Goal: Information Seeking & Learning: Learn about a topic

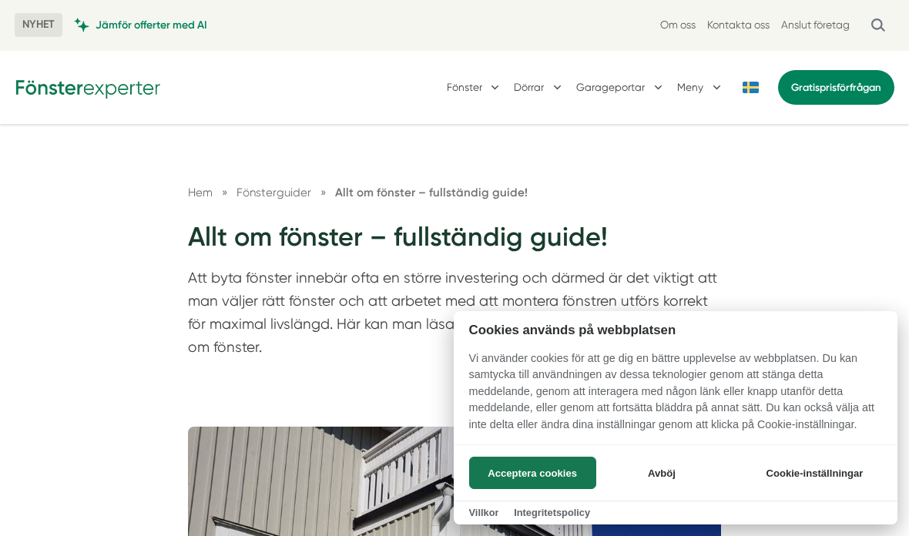
click at [665, 467] on button "Avböj" at bounding box center [661, 473] width 122 height 32
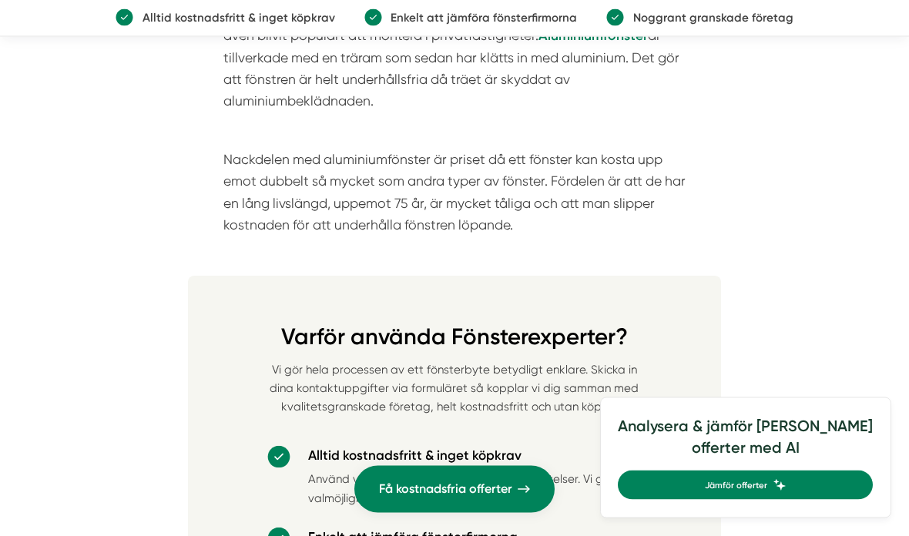
scroll to position [6616, 0]
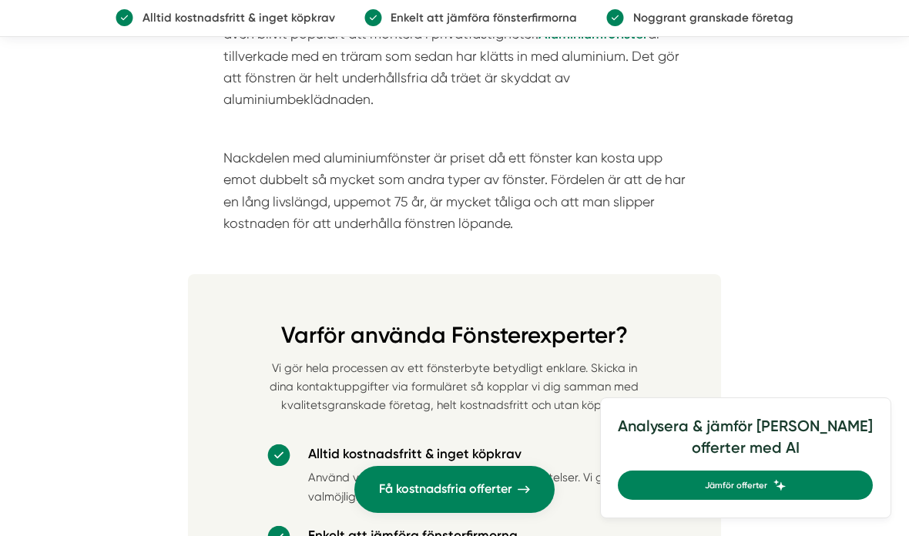
click at [524, 496] on icon at bounding box center [524, 489] width 12 height 13
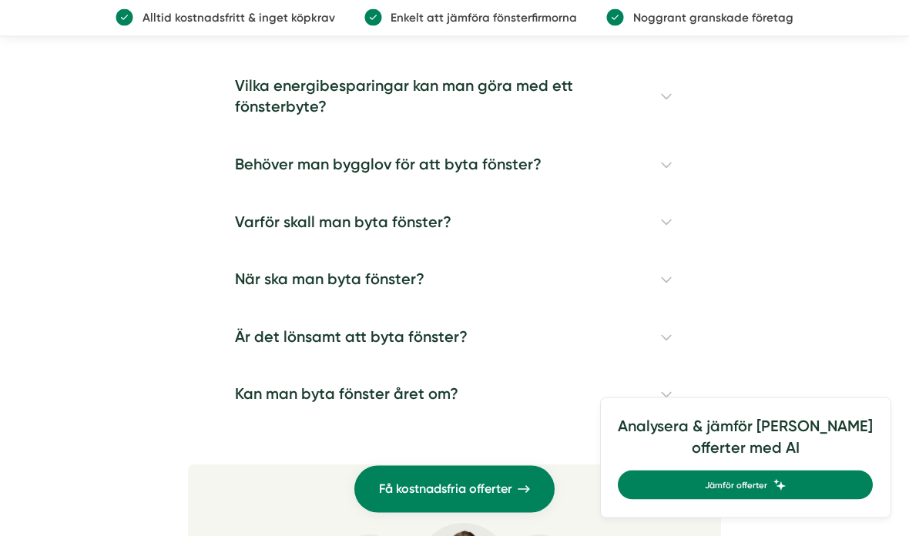
scroll to position [8754, 0]
click at [522, 194] on h4 "Behöver man bygglov för att byta fönster?" at bounding box center [454, 165] width 462 height 58
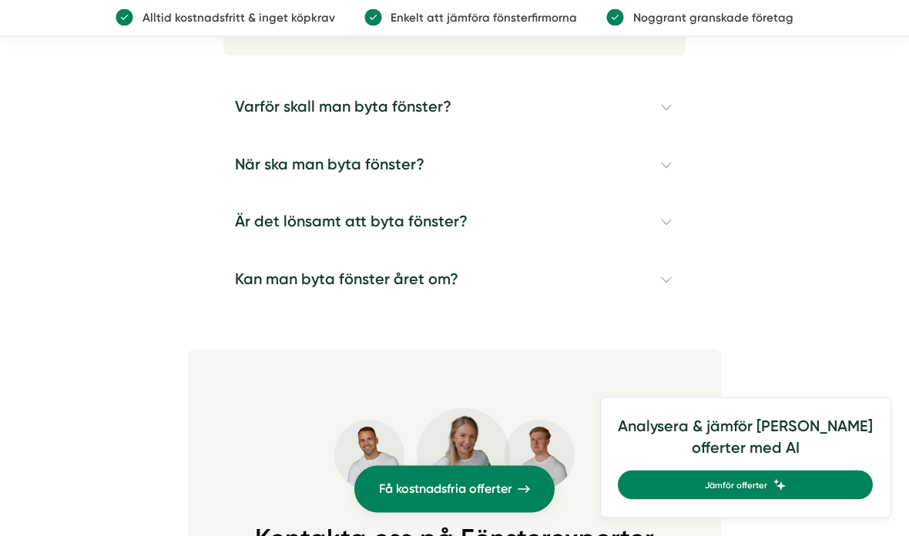
scroll to position [8996, 0]
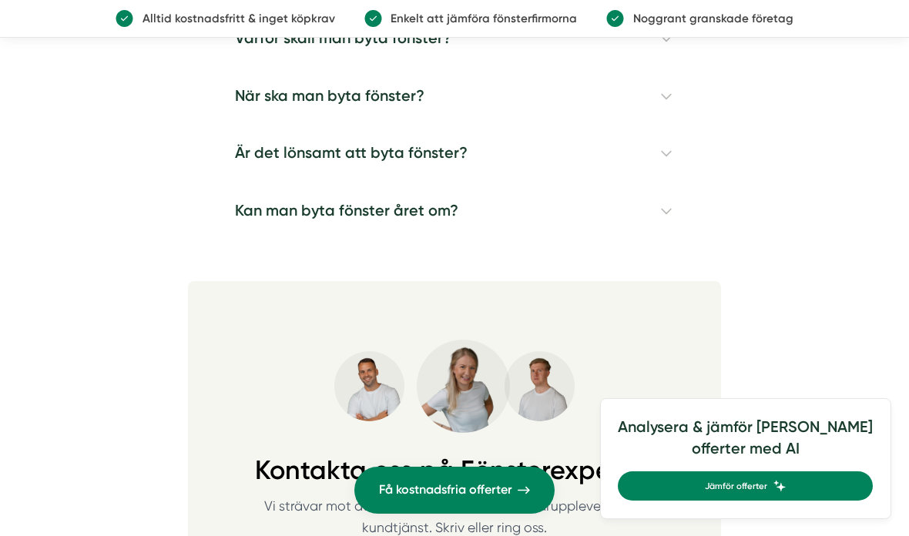
click at [451, 240] on h4 "Kan man byta fönster året om?" at bounding box center [454, 211] width 462 height 58
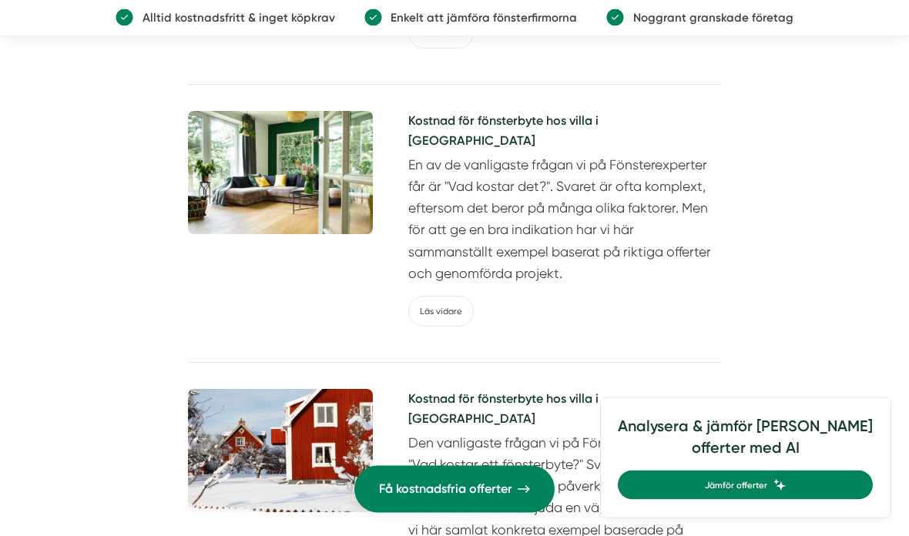
scroll to position [12161, 0]
click at [447, 327] on link "Läs vidare" at bounding box center [440, 311] width 65 height 31
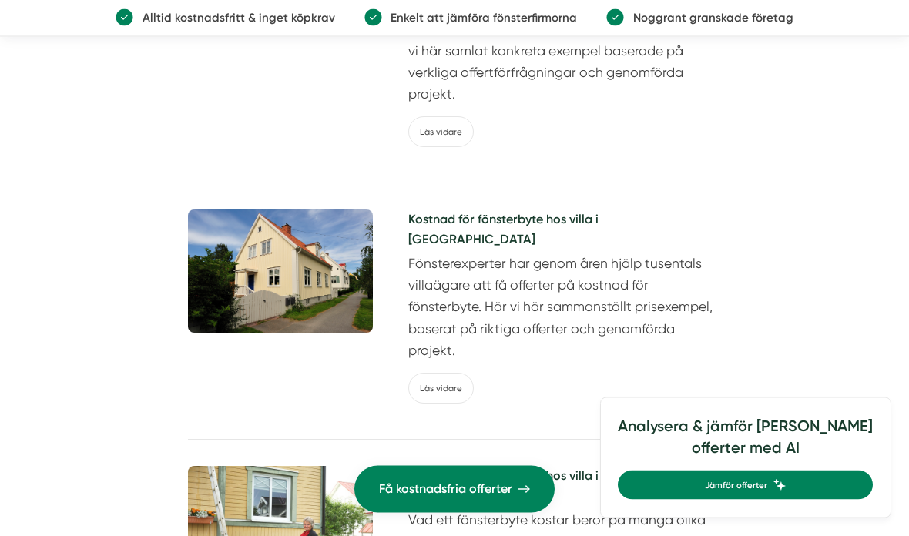
scroll to position [12641, 0]
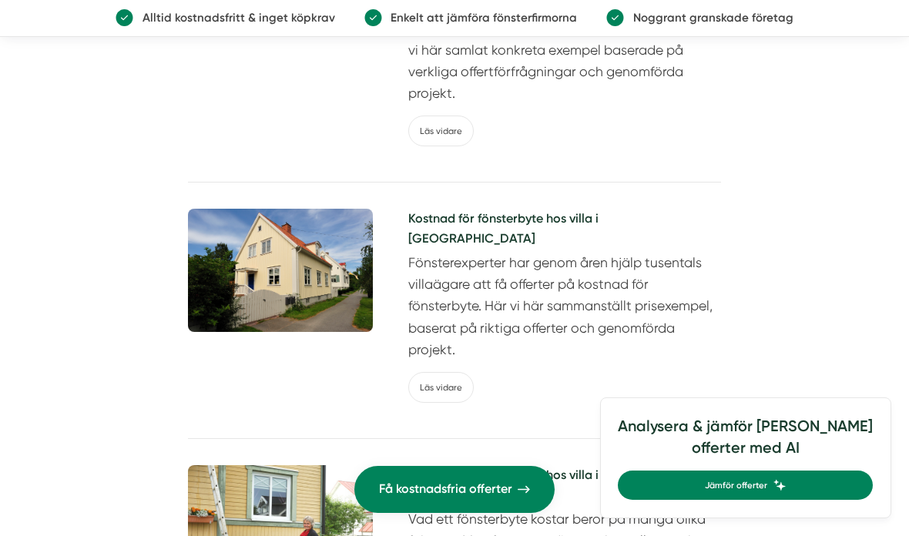
click at [452, 377] on link "Läs vidare" at bounding box center [440, 387] width 65 height 31
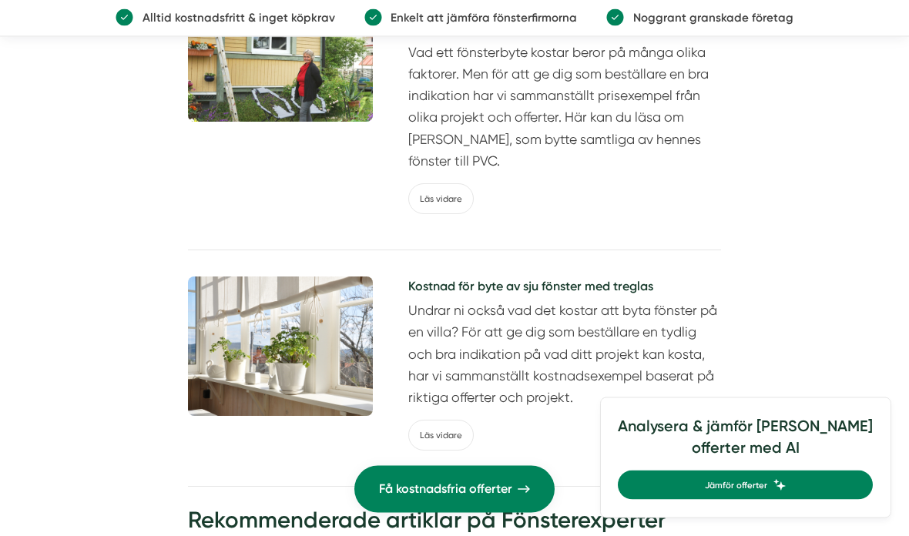
scroll to position [13107, 0]
click at [318, 321] on img at bounding box center [280, 345] width 185 height 139
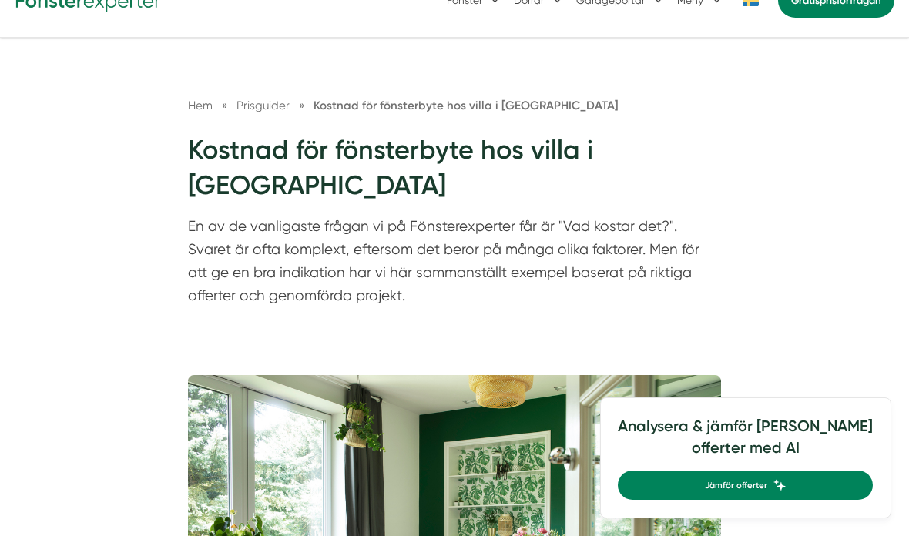
scroll to position [85, 0]
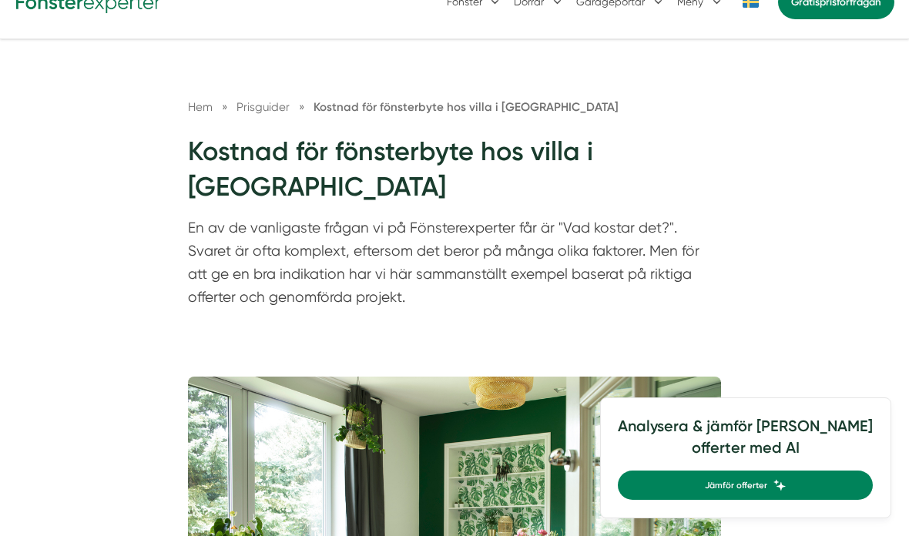
click at [581, 112] on span "Kostnad för fönsterbyte hos villa i Västra Götaland" at bounding box center [465, 107] width 305 height 14
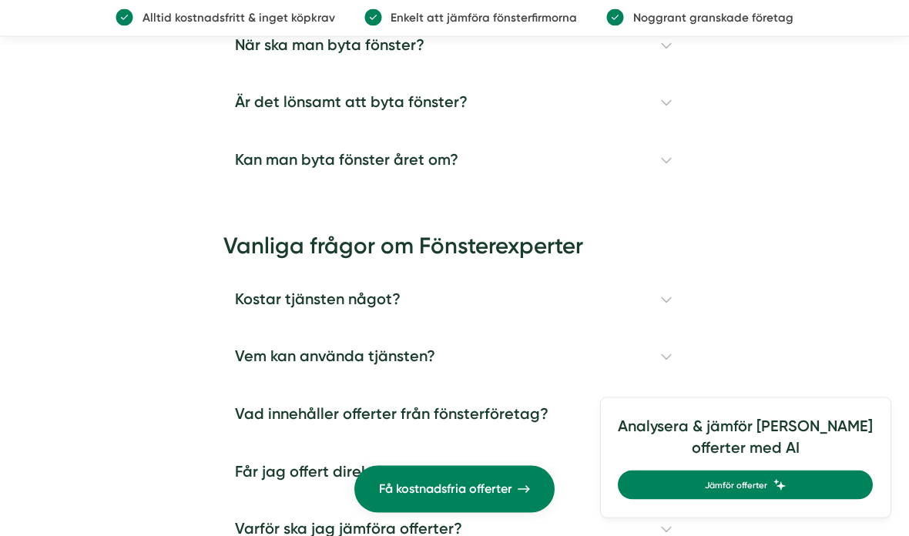
scroll to position [4249, 0]
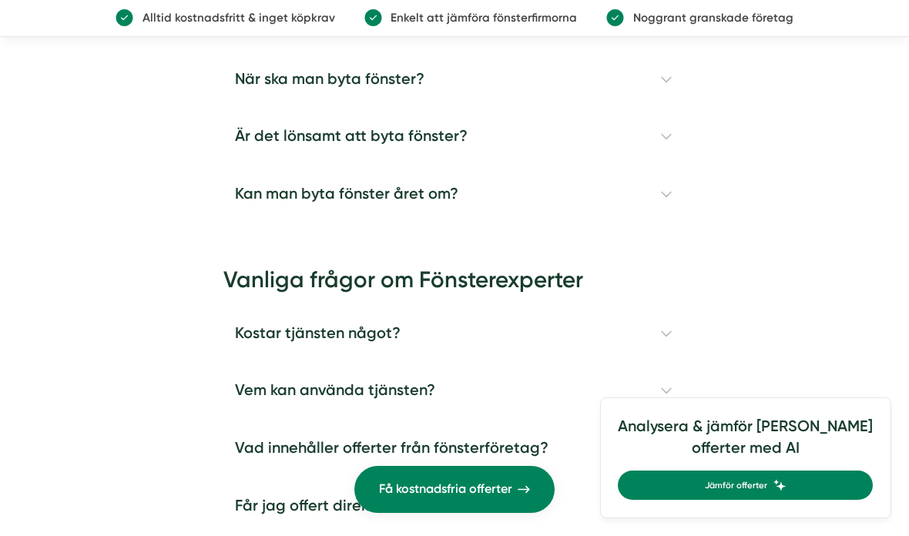
click at [367, 305] on h4 "Kostar tjänsten något?" at bounding box center [454, 334] width 462 height 58
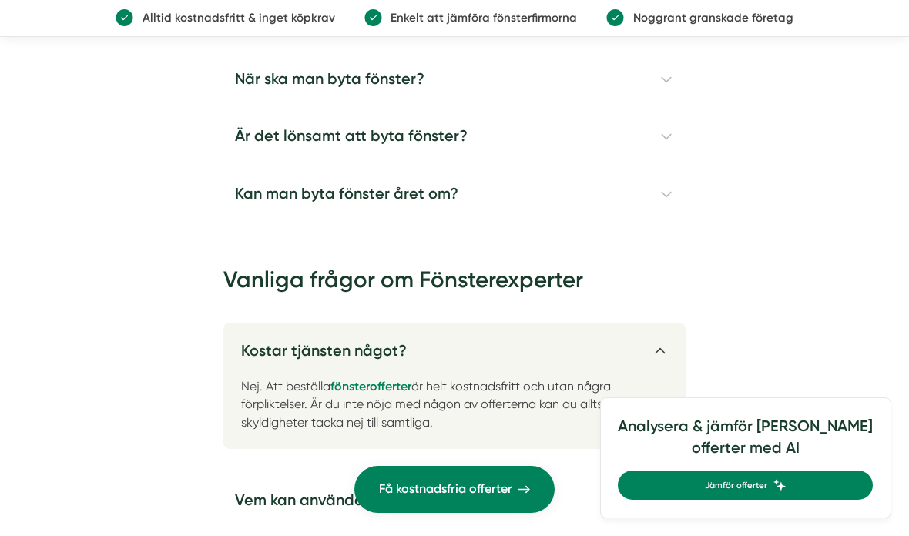
scroll to position [4231, 0]
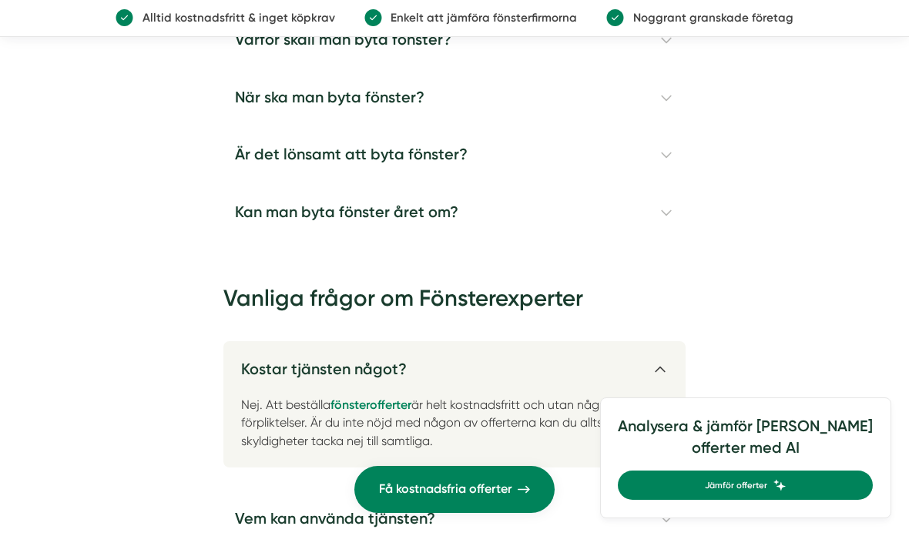
click at [417, 491] on h4 "Vem kan använda tjänsten?" at bounding box center [454, 520] width 462 height 58
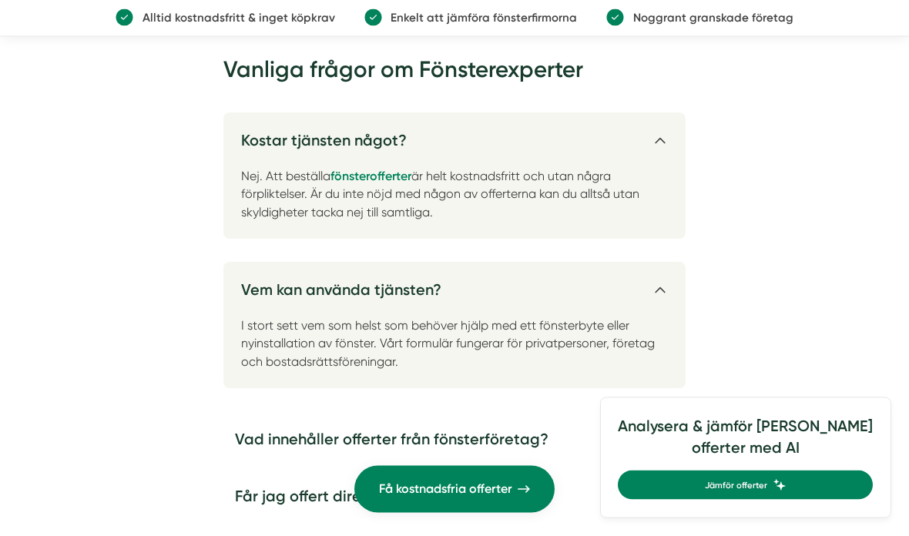
scroll to position [4460, 0]
click at [517, 410] on h4 "Vad innehåller offerter från fönsterföretag?" at bounding box center [454, 439] width 462 height 58
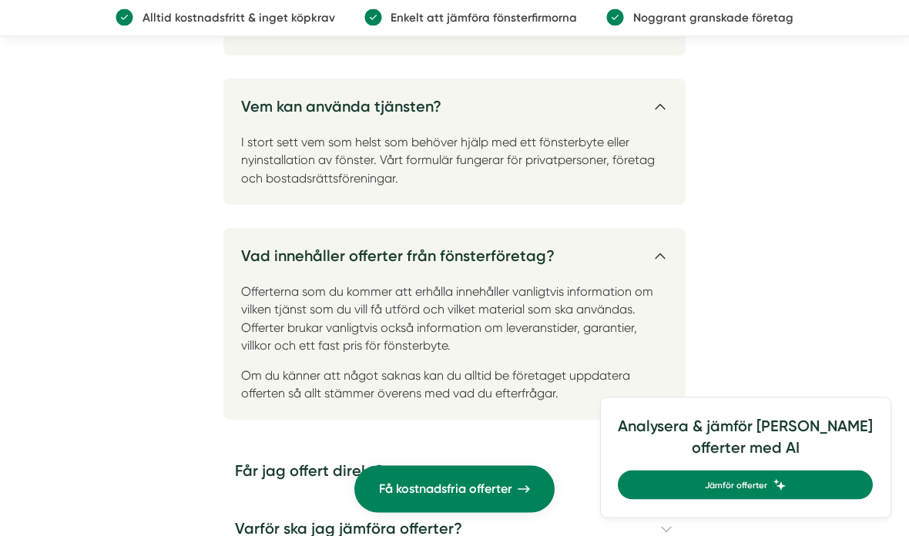
scroll to position [4651, 0]
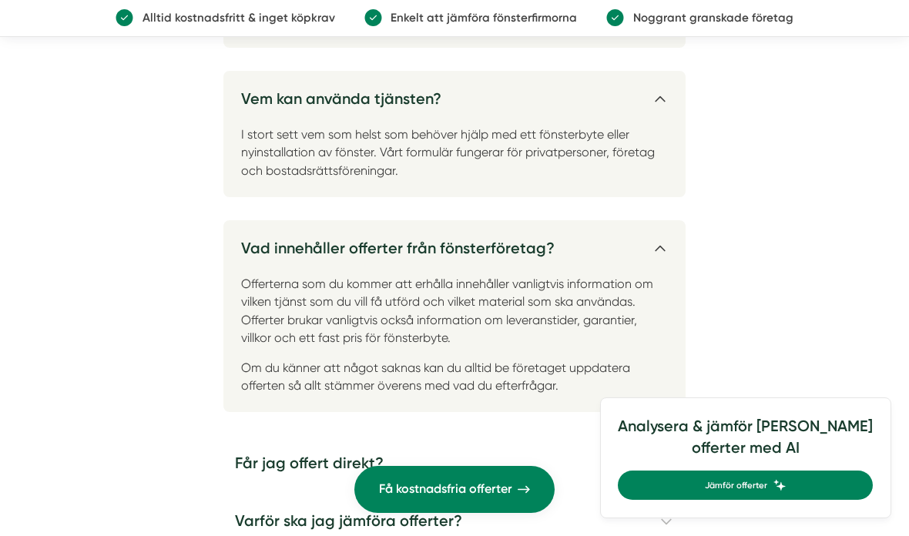
click at [374, 436] on h4 "Får jag offert direkt?" at bounding box center [454, 465] width 462 height 58
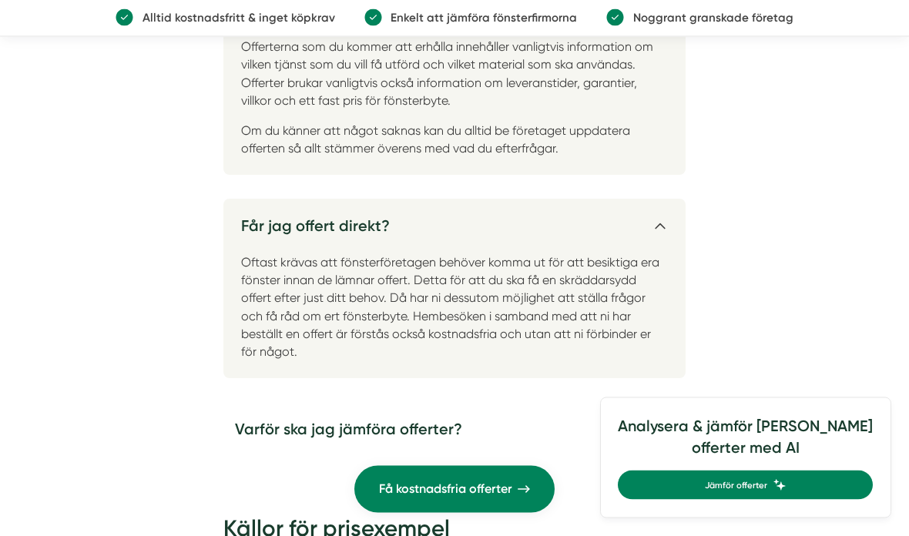
scroll to position [4889, 0]
click at [454, 400] on h4 "Varför ska jag jämföra offerter?" at bounding box center [454, 429] width 462 height 58
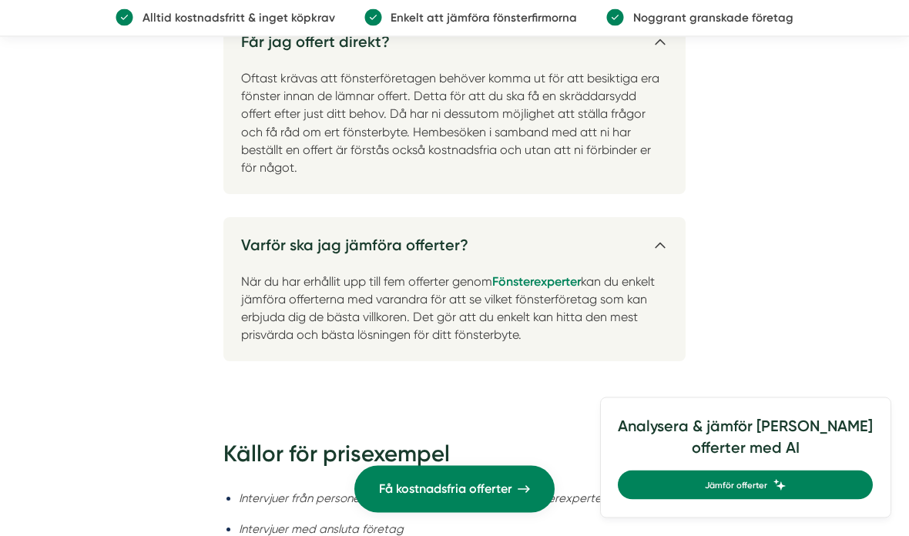
scroll to position [5072, 0]
click at [578, 491] on em "Intervjuer från personer som skickat in förfrågan via Fönsterexperter" at bounding box center [422, 498] width 367 height 14
click at [434, 491] on em "Intervjuer från personer som skickat in förfrågan via Fönsterexperter" at bounding box center [422, 498] width 367 height 14
click at [562, 491] on em "Intervjuer från personer som skickat in förfrågan via Fönsterexperter" at bounding box center [422, 498] width 367 height 14
click at [397, 491] on em "Intervjuer från personer som skickat in förfrågan via Fönsterexperter" at bounding box center [422, 498] width 367 height 14
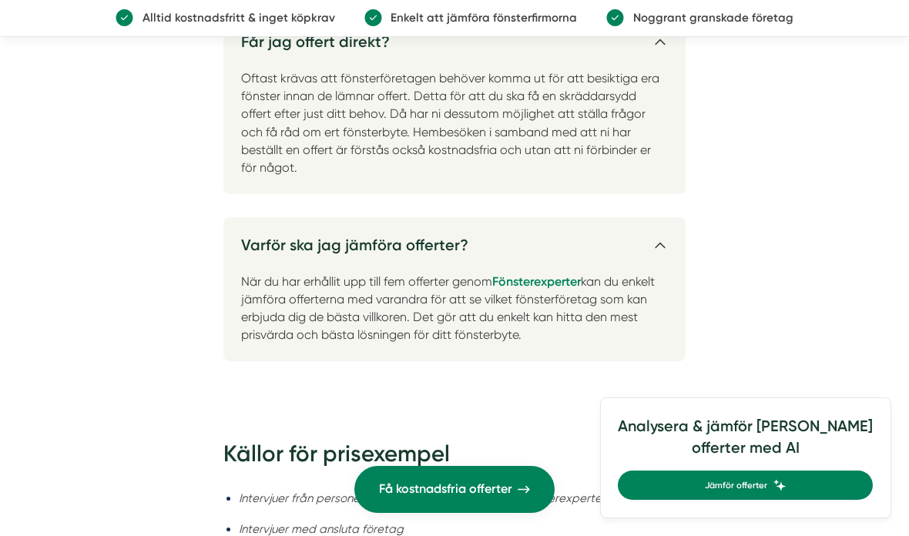
click at [581, 491] on em "Intervjuer från personer som skickat in förfrågan via Fönsterexperter" at bounding box center [422, 498] width 367 height 14
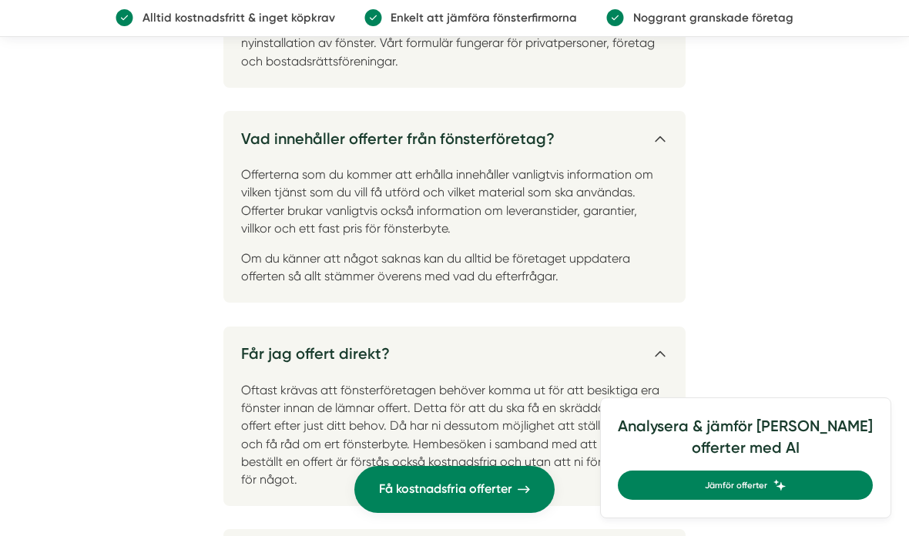
scroll to position [4750, 0]
